Goal: Book appointment/travel/reservation

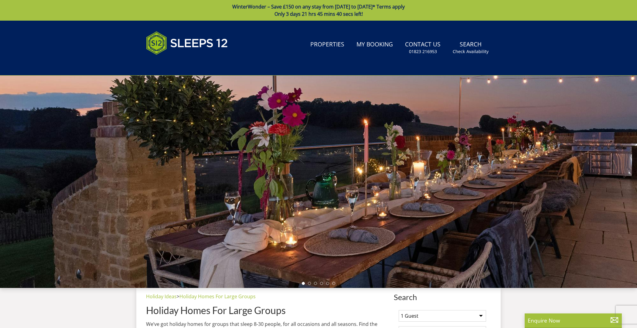
scroll to position [286, 0]
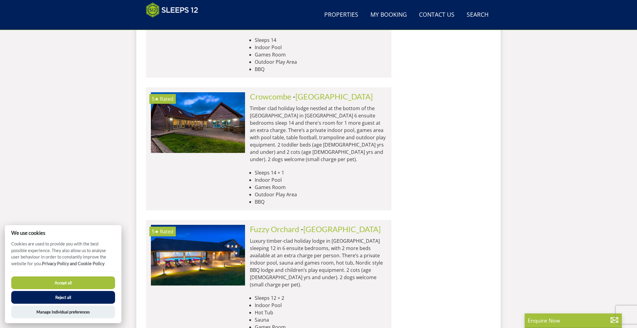
scroll to position [1894, 0]
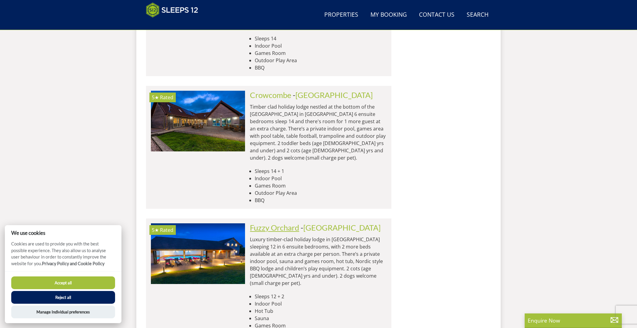
click at [295, 223] on link "Fuzzy Orchard" at bounding box center [274, 227] width 49 height 9
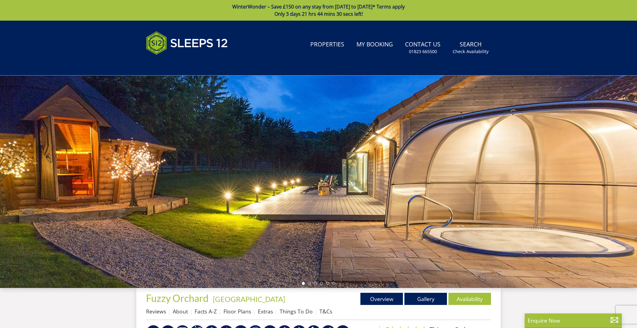
scroll to position [291, 0]
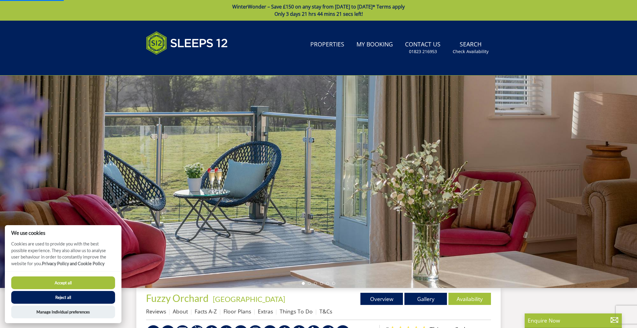
scroll to position [351, 0]
